Goal: Task Accomplishment & Management: Manage account settings

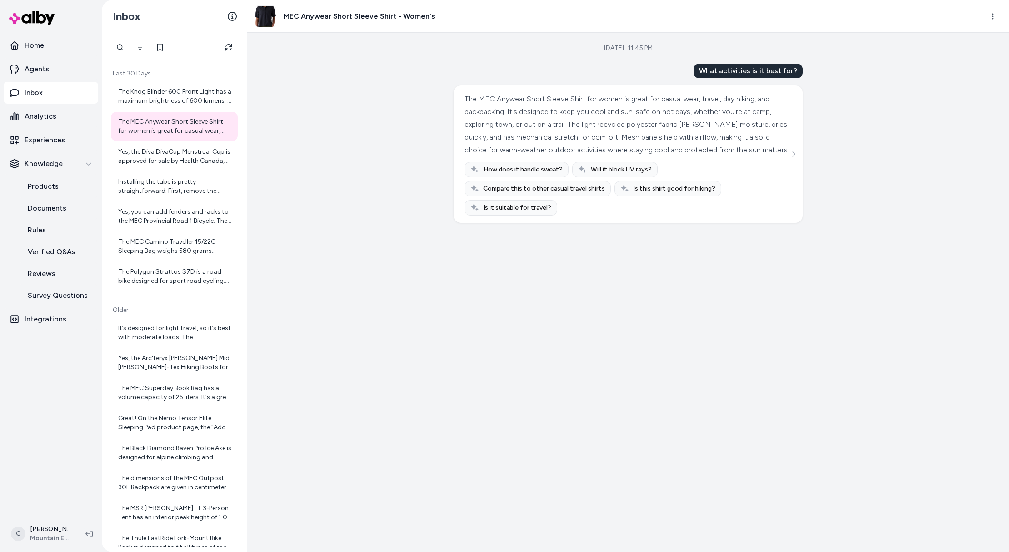
drag, startPoint x: 395, startPoint y: 400, endPoint x: 426, endPoint y: 342, distance: 65.7
click at [395, 399] on div "Aug 25, 2025 · 11:45 PM What activities is it best for? The MEC Anywear Short S…" at bounding box center [628, 292] width 762 height 519
click at [40, 541] on html "Home Agents Inbox Analytics Experiences Knowledge Products Documents Rules Veri…" at bounding box center [504, 276] width 1009 height 552
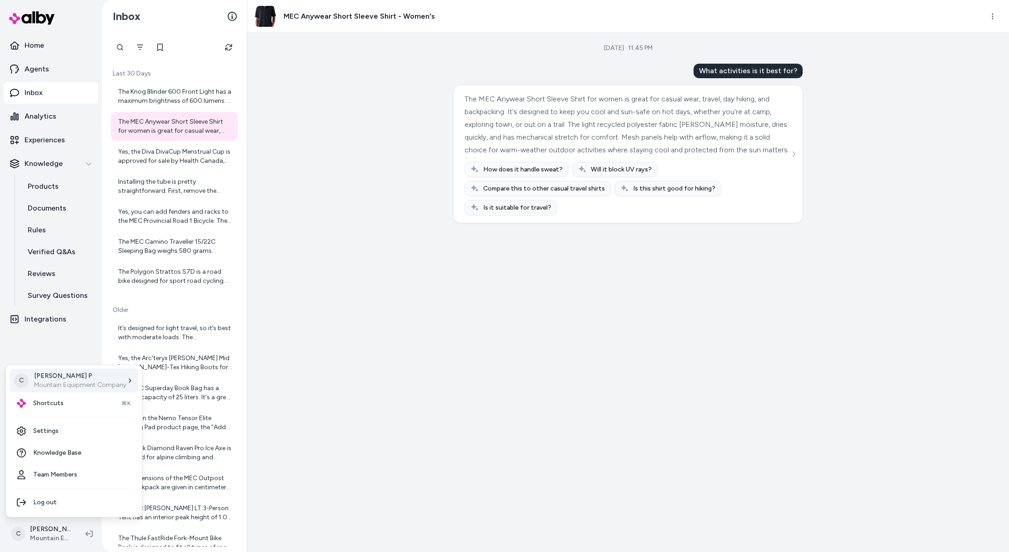
click at [61, 391] on div "C Chris P Mountain Equipment Company" at bounding box center [74, 381] width 129 height 24
click at [66, 401] on div "Shortcuts ⌘K" at bounding box center [74, 403] width 129 height 22
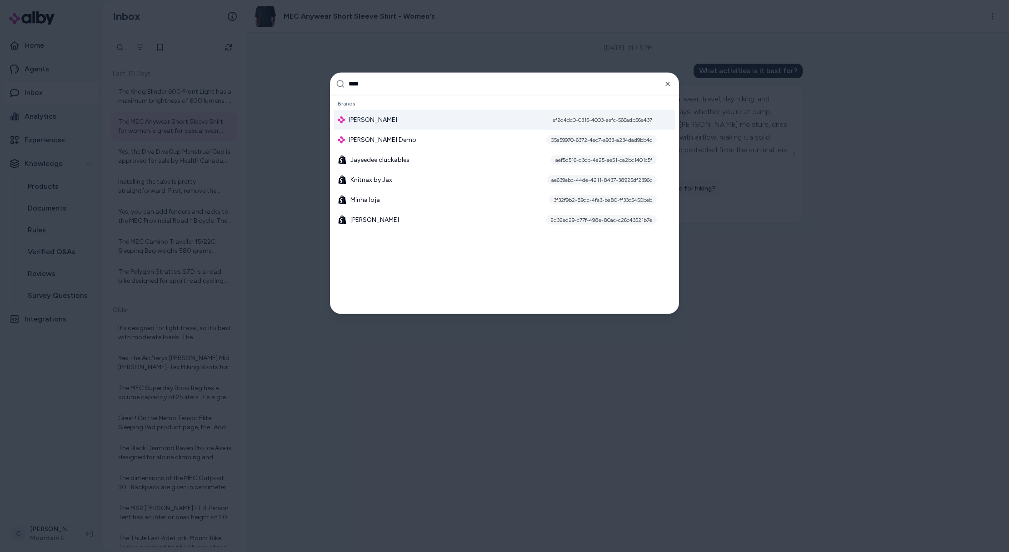
type input "*****"
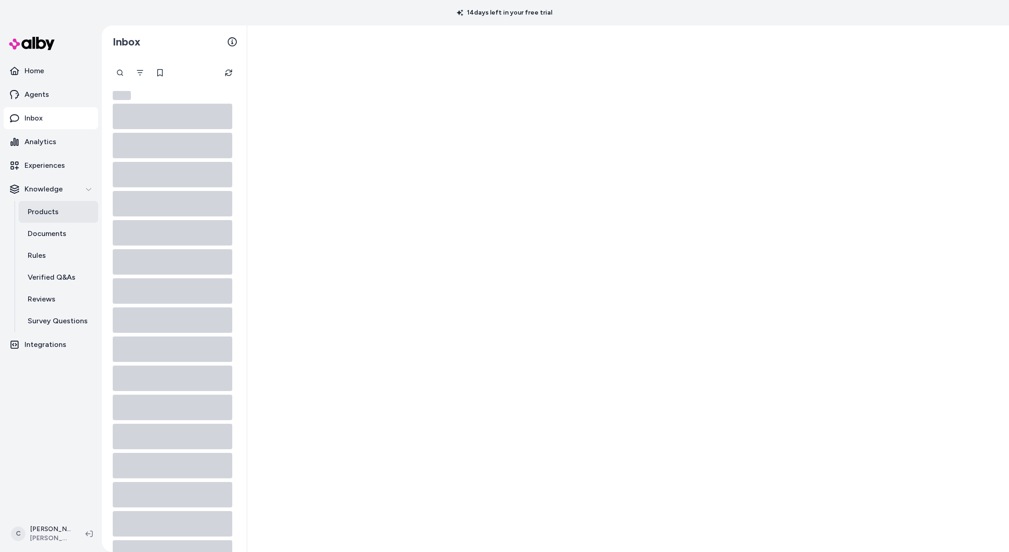
click at [75, 215] on link "Products" at bounding box center [59, 212] width 80 height 22
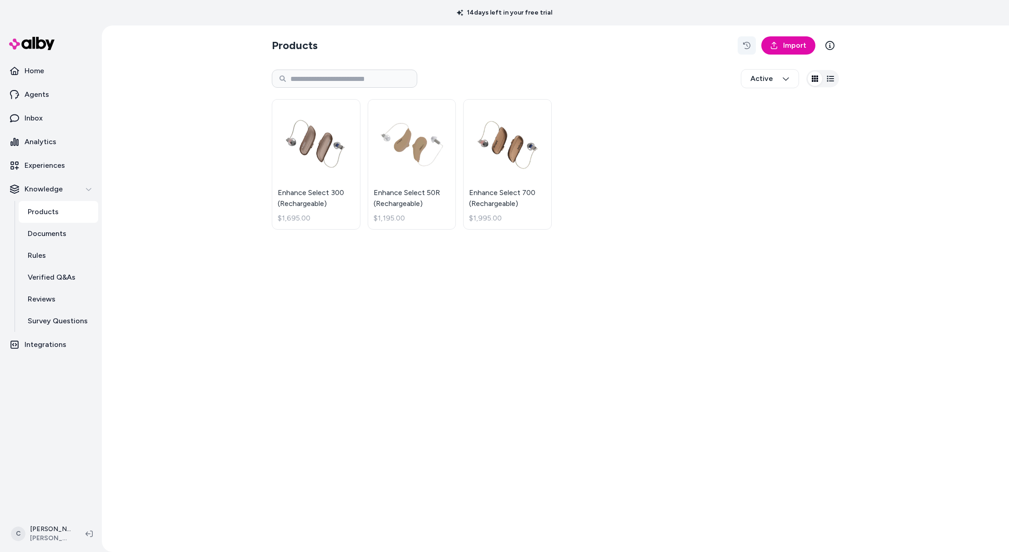
click at [739, 48] on button "button" at bounding box center [747, 45] width 18 height 18
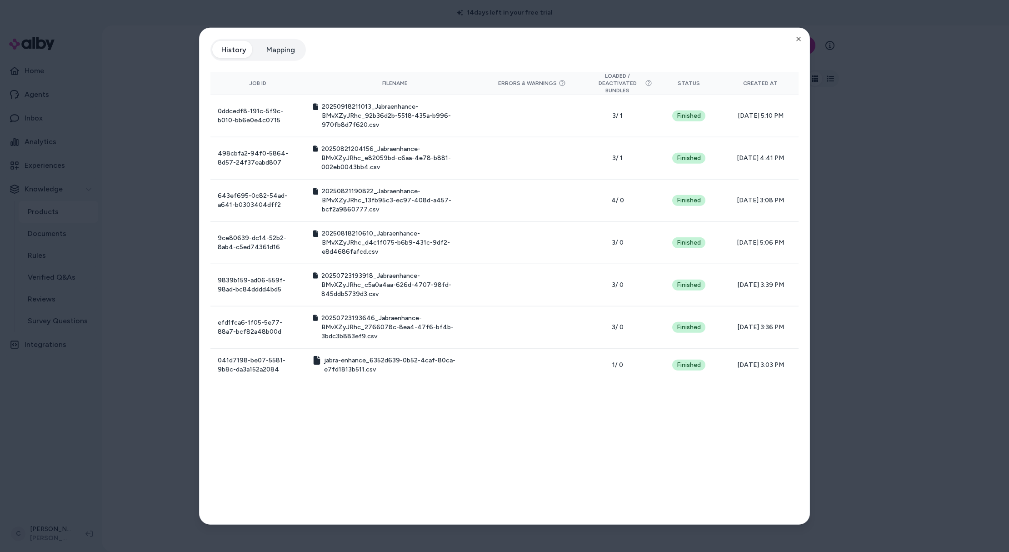
click at [884, 130] on div at bounding box center [504, 276] width 1009 height 552
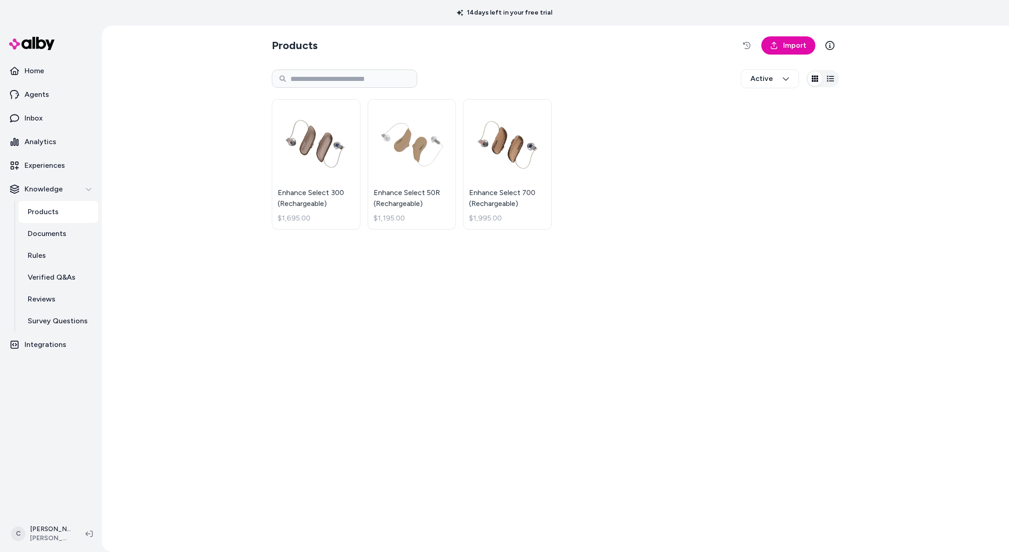
click at [784, 55] on section "Products Import" at bounding box center [555, 45] width 567 height 25
click at [786, 47] on span "Import" at bounding box center [794, 45] width 23 height 11
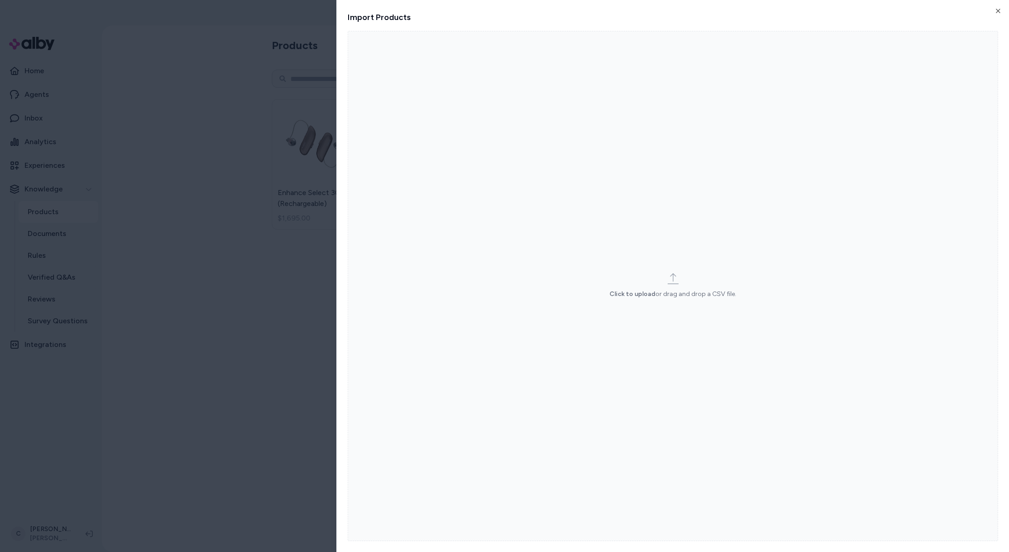
click at [626, 269] on label "Click to upload or drag and drop a CSV file." at bounding box center [673, 286] width 650 height 510
click at [0, 0] on input "Click to upload or drag and drop a CSV file." at bounding box center [0, 0] width 0 height 0
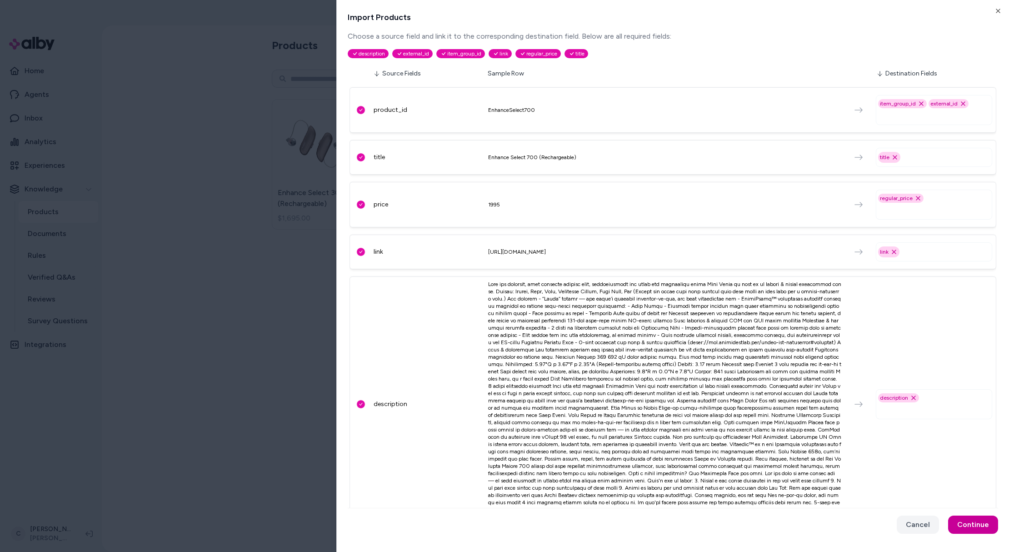
click at [964, 527] on button "Continue" at bounding box center [973, 524] width 50 height 18
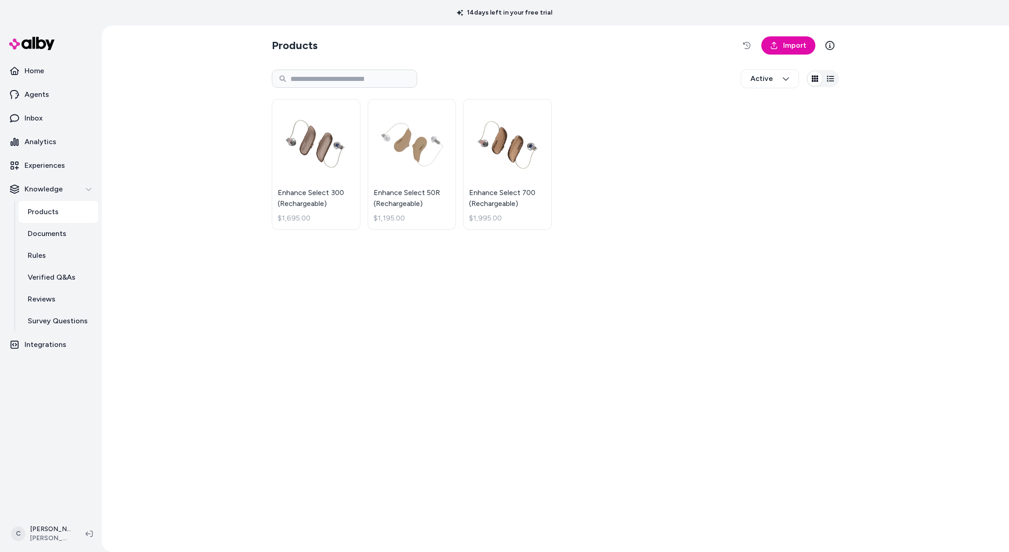
click at [261, 334] on div "Products Import Active Enhance Select 300 (Rechargeable) $1,695.00 Enhance Sele…" at bounding box center [555, 288] width 907 height 526
click at [42, 536] on html "14 days left in your free trial Home Agents Inbox Analytics Experiences Knowled…" at bounding box center [504, 276] width 1009 height 552
click at [418, 268] on html "14 days left in your free trial Home Agents Inbox Analytics Experiences Knowled…" at bounding box center [504, 276] width 1009 height 552
click at [742, 44] on button "button" at bounding box center [747, 45] width 18 height 18
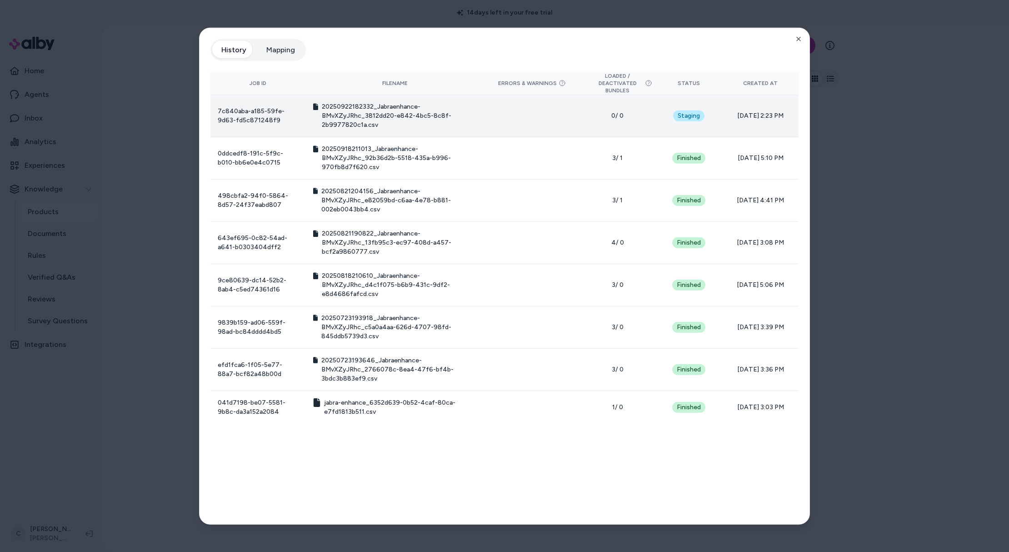
drag, startPoint x: 791, startPoint y: 118, endPoint x: 727, endPoint y: 116, distance: 64.1
click at [727, 116] on td "[DATE] 2:23 PM" at bounding box center [760, 116] width 76 height 42
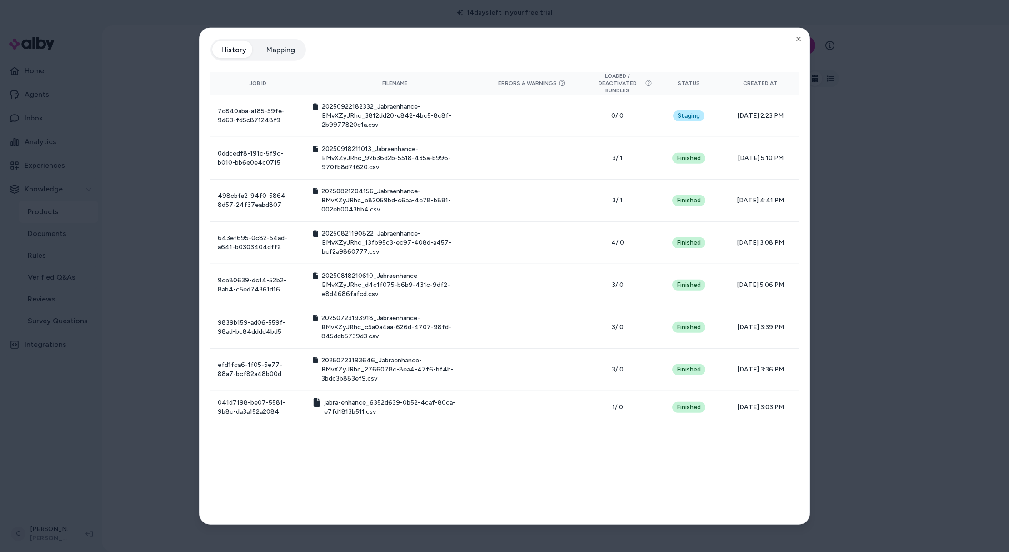
click at [950, 289] on div at bounding box center [504, 276] width 1009 height 552
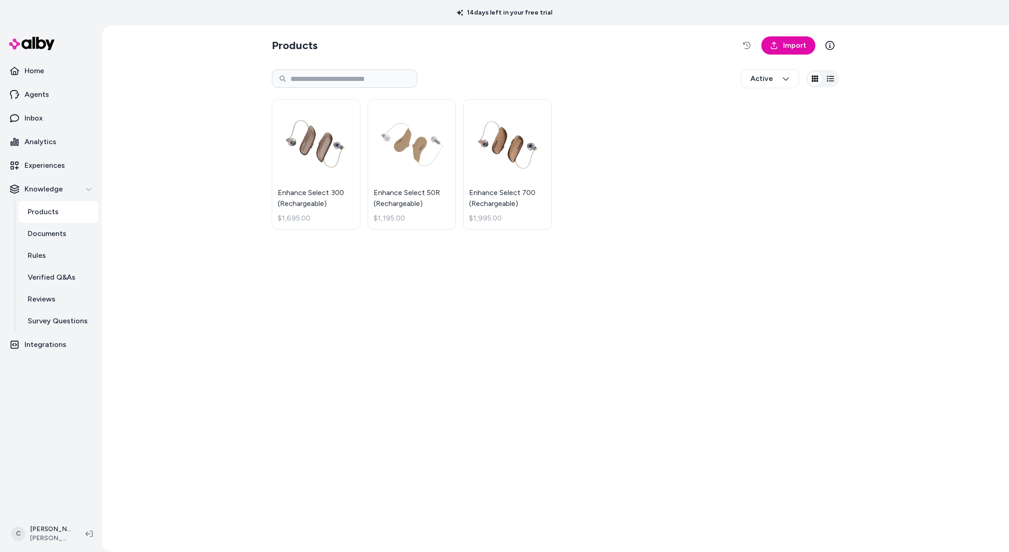
click at [738, 36] on button "button" at bounding box center [747, 45] width 18 height 18
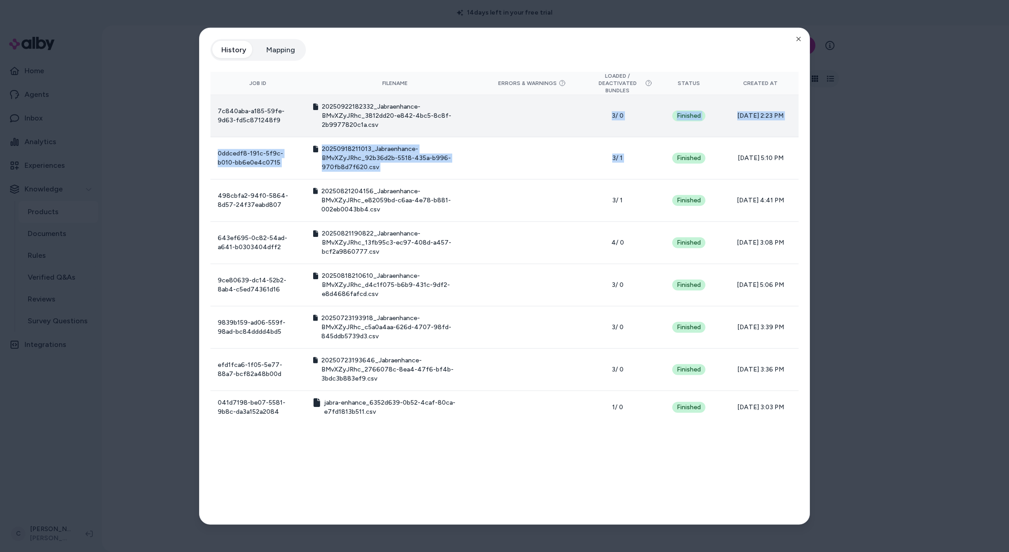
drag, startPoint x: 596, startPoint y: 115, endPoint x: 730, endPoint y: 132, distance: 135.1
click at [694, 142] on tbody "7c840aba-a185-59fe-9d63-fd5c871248f9 20250922182332_Jabraenhance-BMvXZyJRhc_381…" at bounding box center [504, 259] width 588 height 329
click at [783, 116] on span "[DATE] 2:23 PM" at bounding box center [760, 115] width 62 height 9
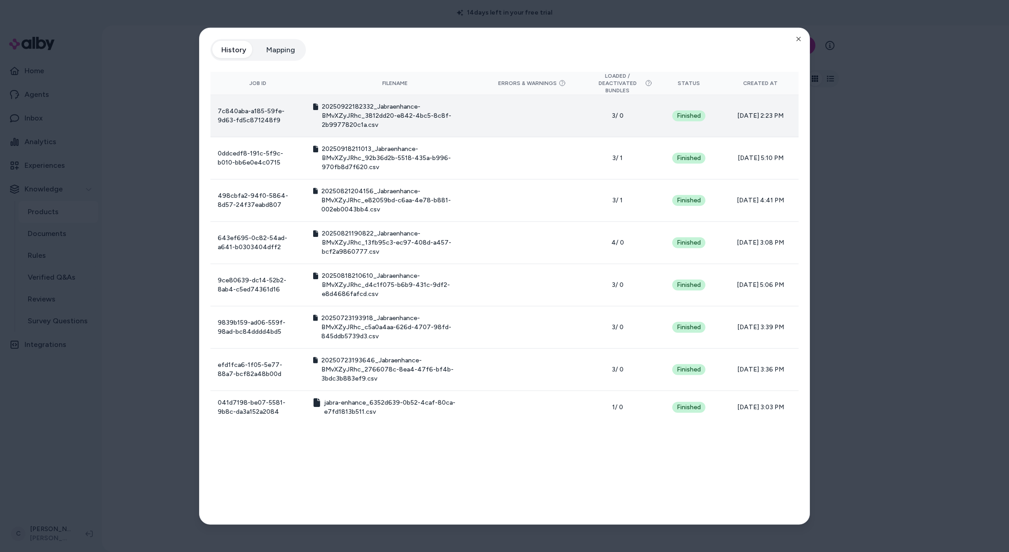
drag, startPoint x: 743, startPoint y: 111, endPoint x: 737, endPoint y: 115, distance: 6.9
click at [733, 112] on span "[DATE] 2:23 PM" at bounding box center [760, 115] width 62 height 9
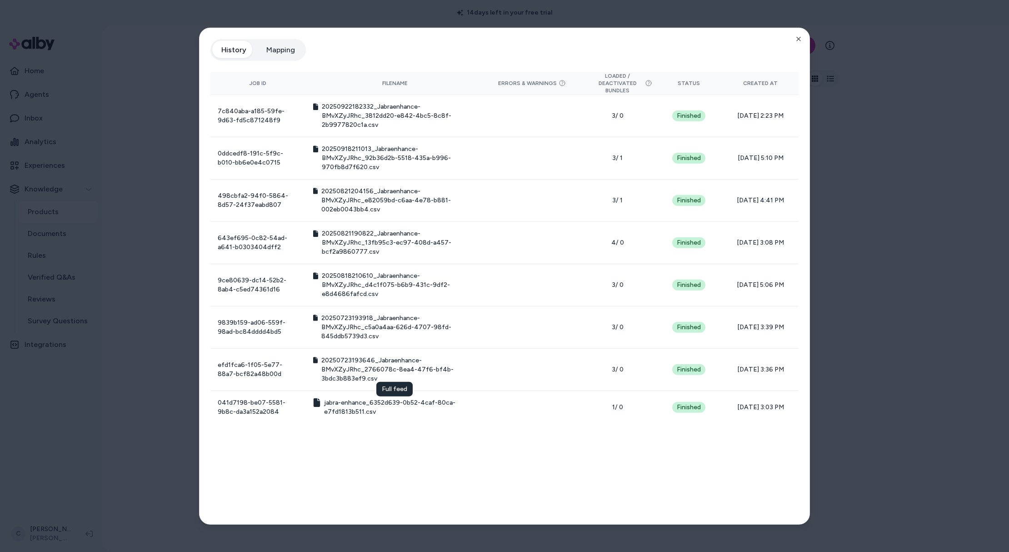
click at [127, 474] on div at bounding box center [504, 276] width 1009 height 552
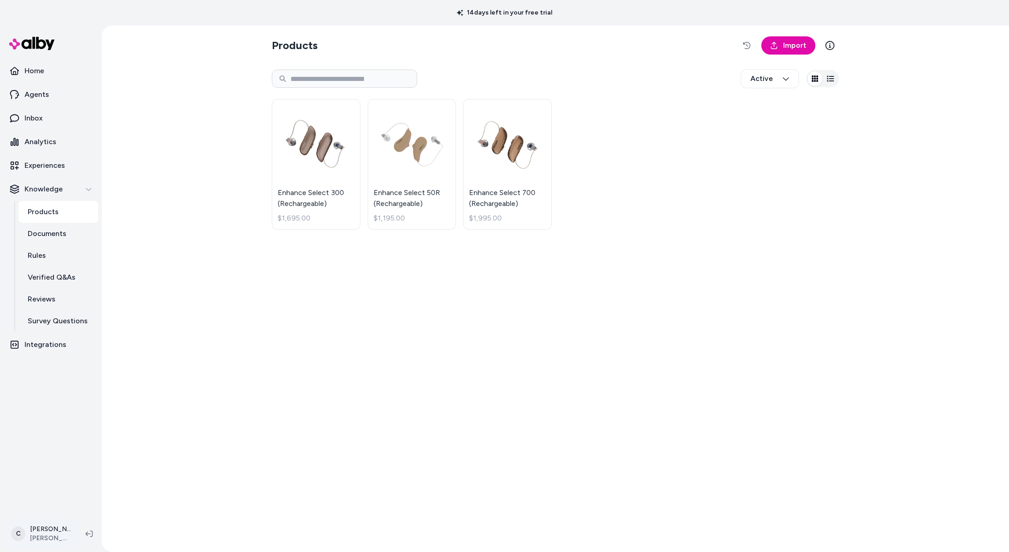
click at [42, 531] on html "14 days left in your free trial Home Agents Inbox Analytics Experiences Knowled…" at bounding box center [504, 276] width 1009 height 552
click at [72, 431] on link "Settings" at bounding box center [60, 431] width 101 height 22
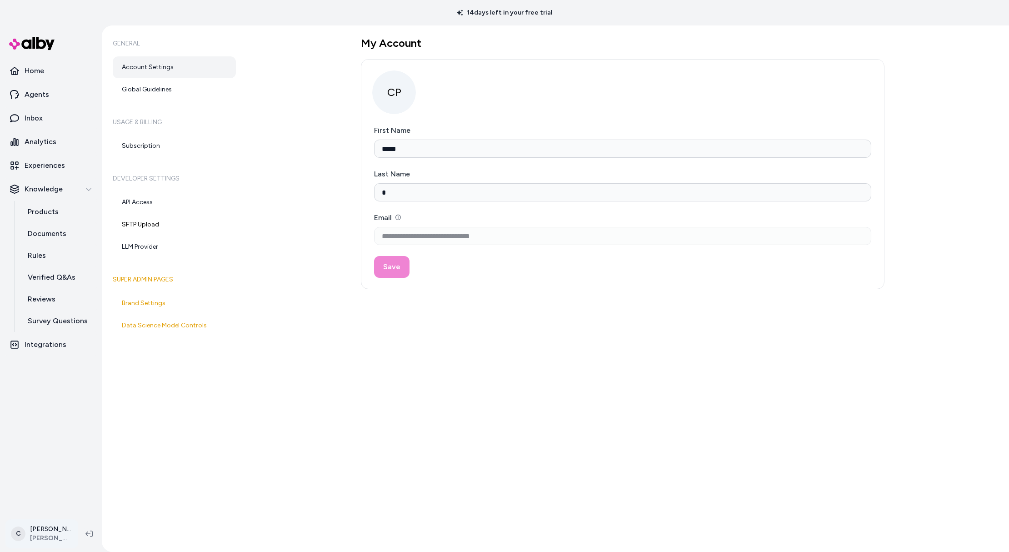
click at [52, 537] on html "**********" at bounding box center [504, 276] width 1009 height 552
click at [55, 409] on div "Shortcuts ⌘K" at bounding box center [60, 403] width 101 height 22
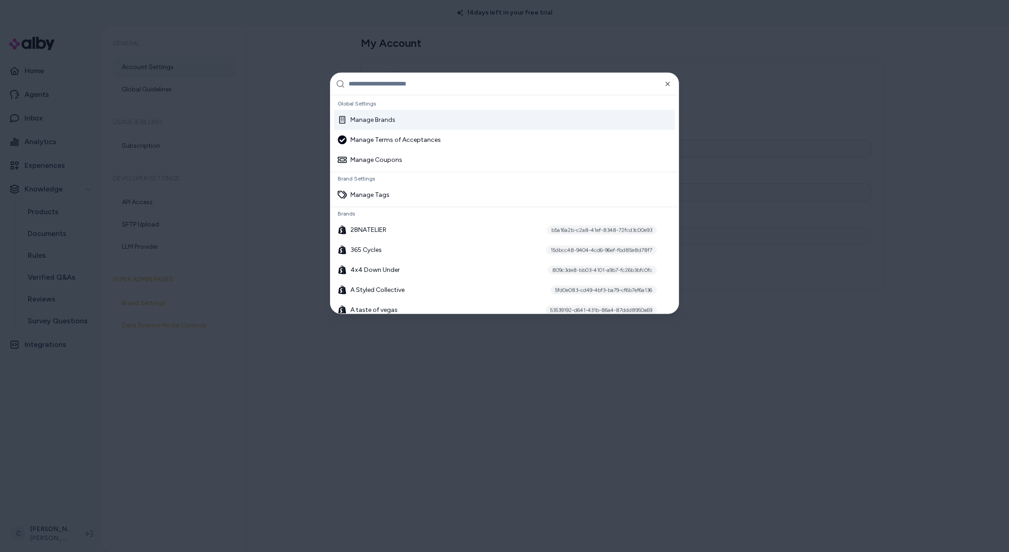
click at [378, 86] on input "text" at bounding box center [511, 84] width 325 height 22
click at [366, 85] on input "text" at bounding box center [511, 84] width 325 height 22
drag, startPoint x: 374, startPoint y: 120, endPoint x: 371, endPoint y: 129, distance: 8.9
click at [373, 120] on div "Manage Brands" at bounding box center [367, 119] width 58 height 9
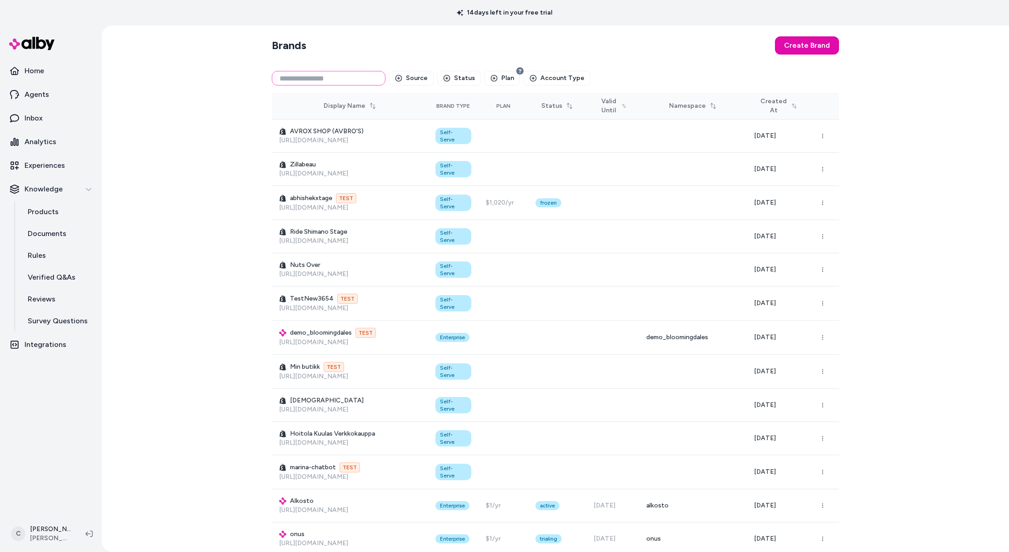
click at [316, 73] on input at bounding box center [329, 78] width 114 height 15
click at [317, 74] on input at bounding box center [329, 78] width 114 height 15
click at [352, 75] on input at bounding box center [329, 78] width 114 height 15
